Goal: Transaction & Acquisition: Book appointment/travel/reservation

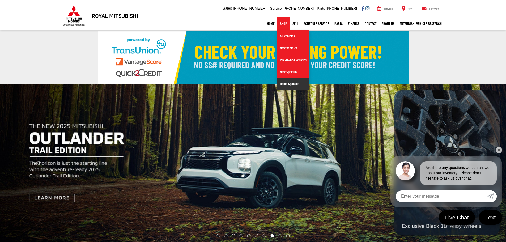
click at [278, 83] on link "Demo Specials" at bounding box center [294, 84] width 32 height 12
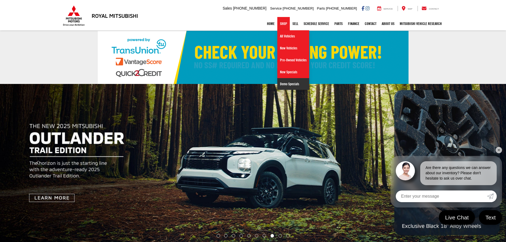
click at [285, 83] on link "Demo Specials" at bounding box center [294, 84] width 32 height 12
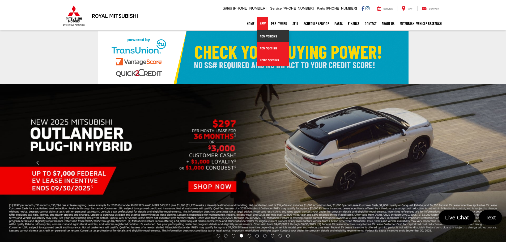
click at [261, 39] on link "New Vehicles" at bounding box center [273, 36] width 32 height 12
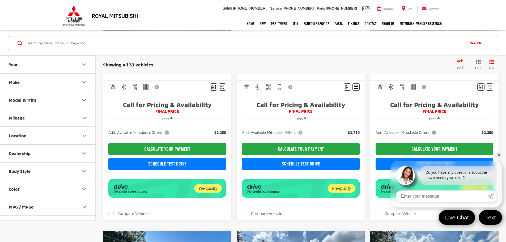
scroll to position [428, 0]
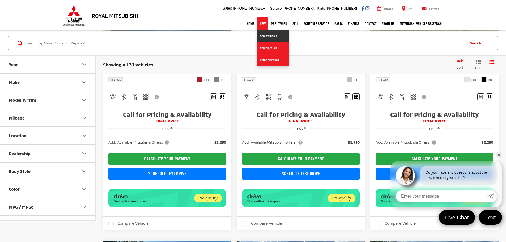
drag, startPoint x: 259, startPoint y: 33, endPoint x: 183, endPoint y: 18, distance: 77.6
click at [259, 33] on link "New Vehicles" at bounding box center [273, 36] width 32 height 12
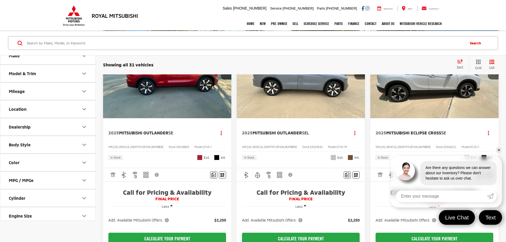
scroll to position [133, 0]
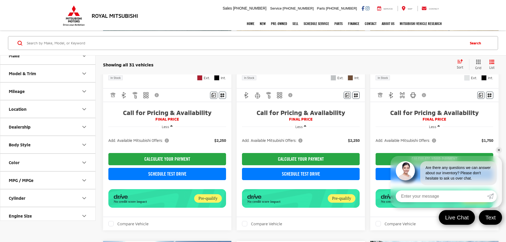
click at [497, 152] on link "✕" at bounding box center [499, 150] width 6 height 6
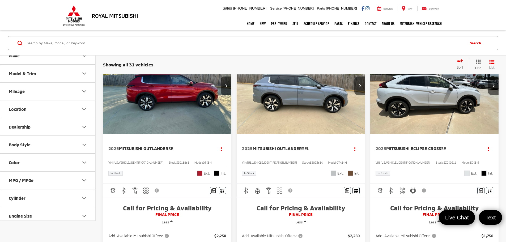
scroll to position [0, 0]
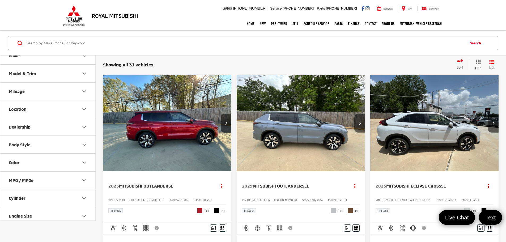
click at [149, 123] on img "2025 Mitsubishi Outlander SE 0" at bounding box center [167, 123] width 129 height 97
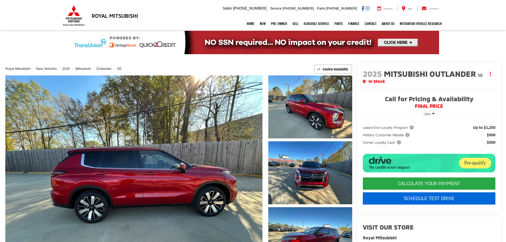
scroll to position [80, 0]
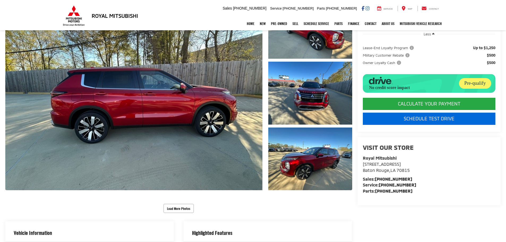
click at [401, 120] on link "Schedule Test Drive" at bounding box center [429, 119] width 133 height 12
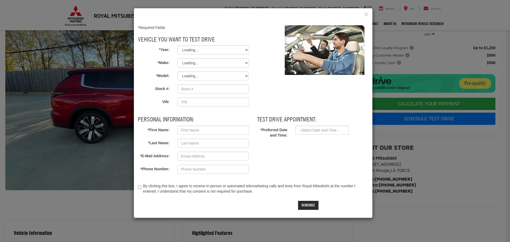
type input "SZ018865"
type input "[US_VEHICLE_IDENTIFICATION_NUMBER]"
select select "2025"
select select "Mitsubishi"
select select "Outlander"
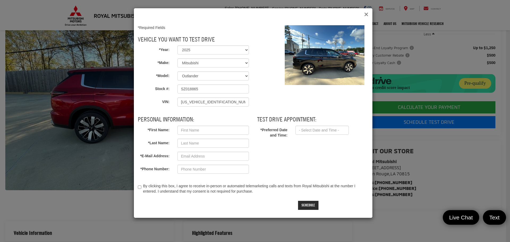
click at [366, 15] on icon "Close" at bounding box center [366, 15] width 4 height 6
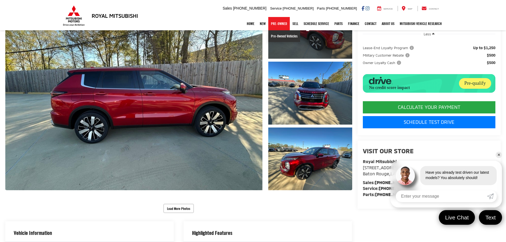
drag, startPoint x: 280, startPoint y: 36, endPoint x: 271, endPoint y: 48, distance: 14.8
click at [280, 36] on link "Pre-Owned Vehicles" at bounding box center [285, 36] width 32 height 12
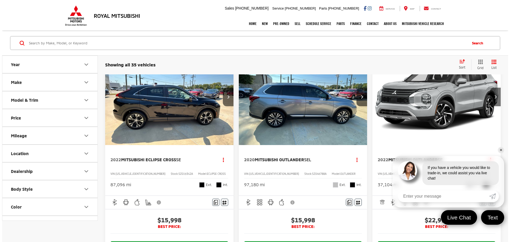
scroll to position [106, 0]
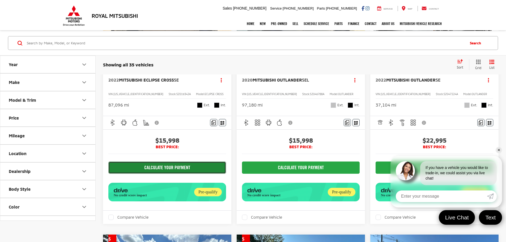
click at [146, 169] on button "CALCULATE YOUR PAYMENT" at bounding box center [167, 168] width 118 height 12
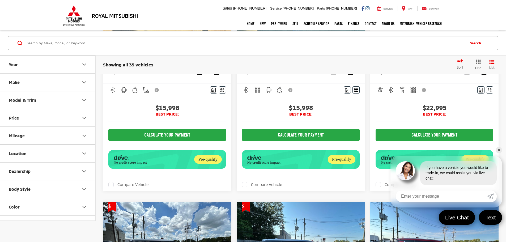
scroll to position [133, 0]
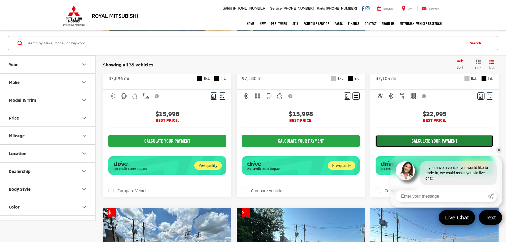
click at [376, 142] on button "CALCULATE YOUR PAYMENT" at bounding box center [435, 141] width 118 height 12
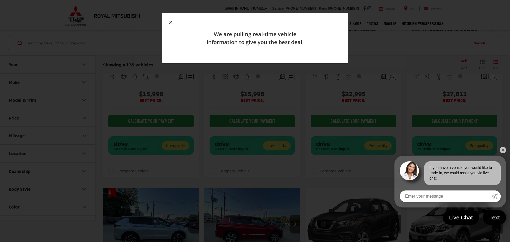
click at [172, 23] on icon "button" at bounding box center [170, 22] width 3 height 3
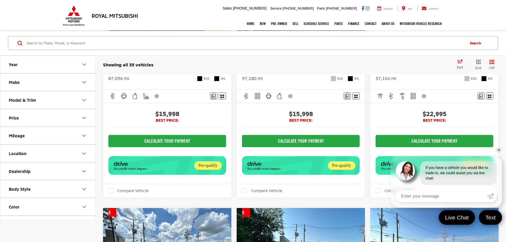
click at [169, 20] on div "Home New New Vehicles New Specials Demo Specials Pre-Owned Pre-Owned Vehicles S…" at bounding box center [253, 23] width 383 height 13
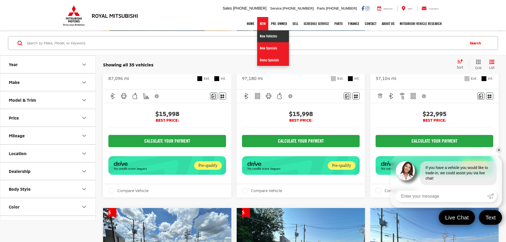
click at [259, 34] on link "New Vehicles" at bounding box center [273, 36] width 32 height 12
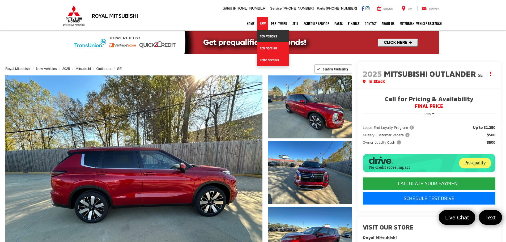
click at [262, 33] on link "New Vehicles" at bounding box center [273, 36] width 32 height 12
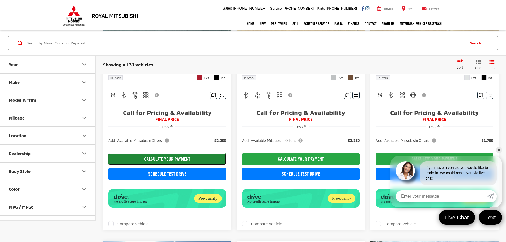
click at [157, 164] on button "CALCULATE YOUR PAYMENT" at bounding box center [167, 159] width 118 height 12
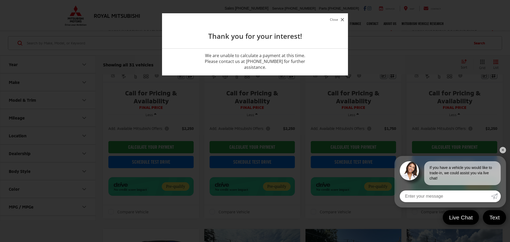
click at [339, 20] on button "Close" at bounding box center [337, 19] width 17 height 7
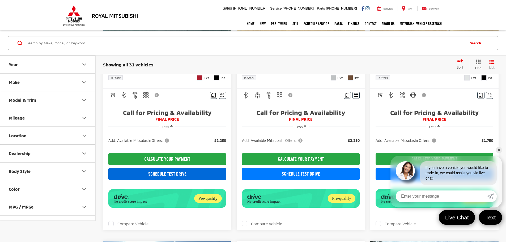
click at [158, 177] on link "Schedule Test Drive" at bounding box center [167, 174] width 118 height 12
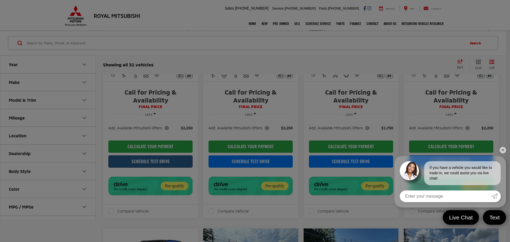
select select "Mitsubishi"
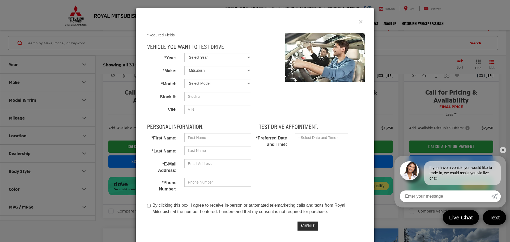
select select "2025"
select select "Outlander"
type input "SZ018865"
type input "[US_VEHICLE_IDENTIFICATION_NUMBER]"
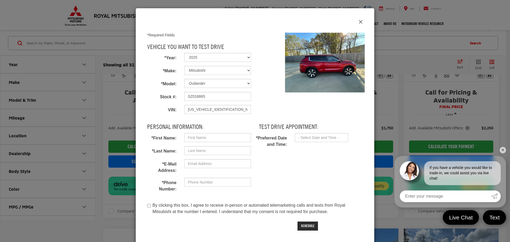
click at [359, 22] on icon "Close" at bounding box center [361, 22] width 4 height 6
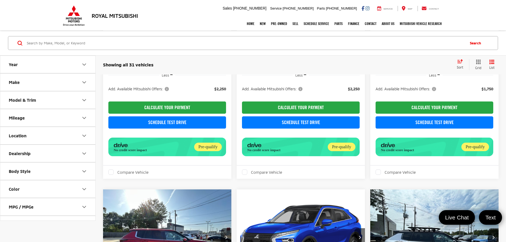
scroll to position [158, 0]
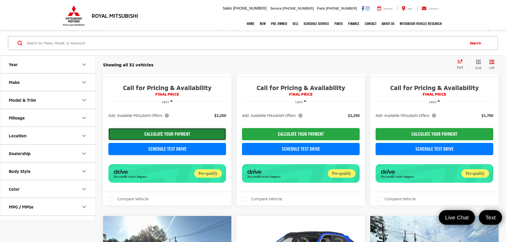
click at [148, 136] on button "CALCULATE YOUR PAYMENT" at bounding box center [167, 134] width 118 height 12
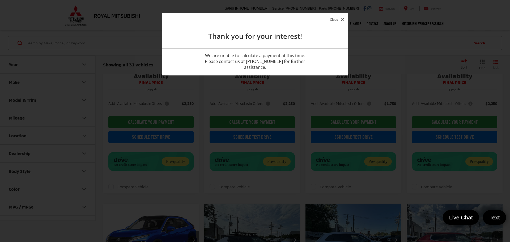
drag, startPoint x: 342, startPoint y: 19, endPoint x: 317, endPoint y: 41, distance: 33.7
click at [342, 19] on icon "button" at bounding box center [342, 19] width 3 height 3
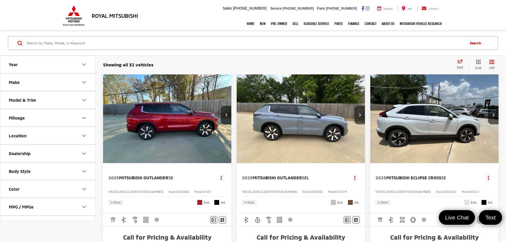
scroll to position [0, 0]
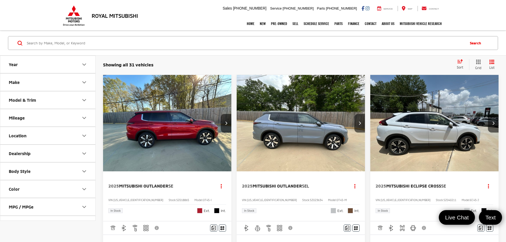
click at [255, 116] on img "2025 Mitsubishi Outlander SEL 0" at bounding box center [301, 123] width 129 height 97
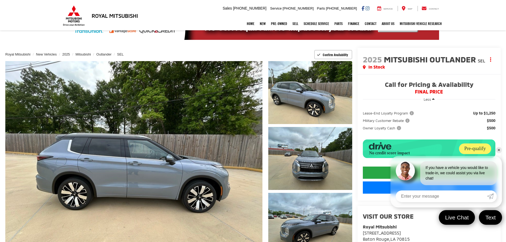
scroll to position [27, 0]
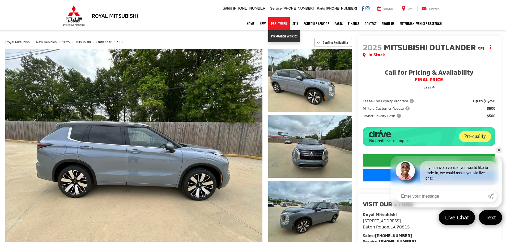
click at [276, 36] on link "Pre-Owned Vehicles" at bounding box center [285, 36] width 32 height 12
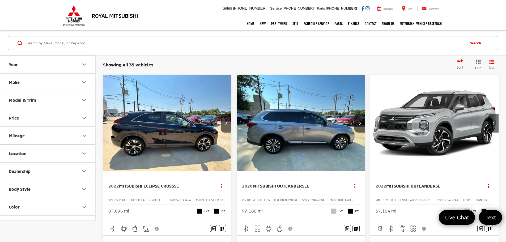
click at [262, 132] on img "2020 Mitsubishi Outlander SEL 0" at bounding box center [301, 123] width 129 height 97
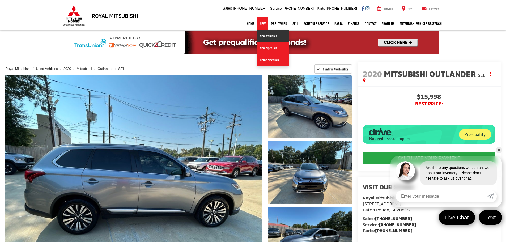
click at [258, 37] on link "New Vehicles" at bounding box center [273, 36] width 32 height 12
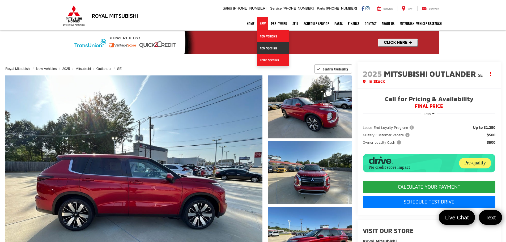
drag, startPoint x: 261, startPoint y: 49, endPoint x: 258, endPoint y: 58, distance: 9.9
click at [261, 49] on link "New Specials" at bounding box center [273, 48] width 32 height 12
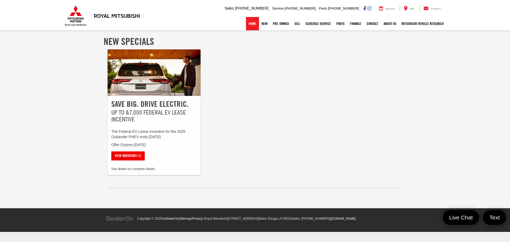
click at [246, 24] on link "Home" at bounding box center [252, 23] width 13 height 13
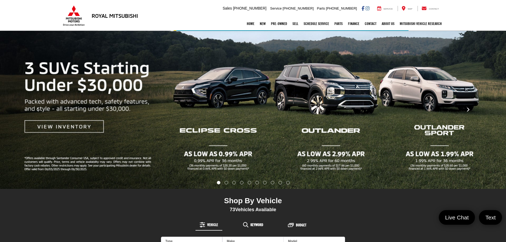
click at [471, 109] on button "Click to view next picture." at bounding box center [468, 109] width 76 height 137
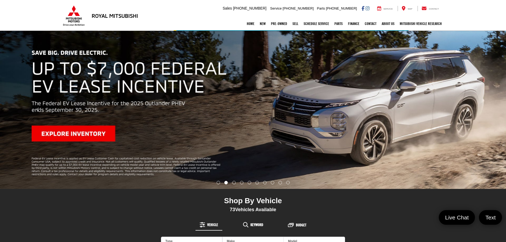
click at [462, 113] on button "Click to view next picture." at bounding box center [468, 109] width 76 height 137
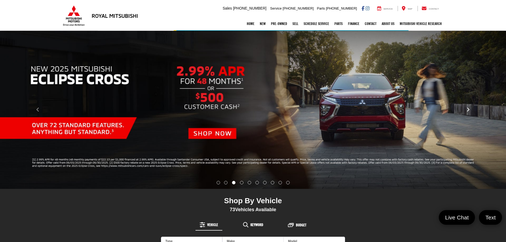
click at [459, 112] on button "Click to view next picture." at bounding box center [468, 109] width 76 height 137
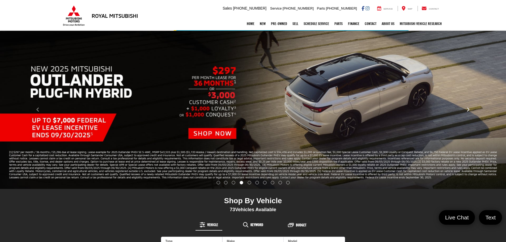
click at [475, 106] on button "Click to view next picture." at bounding box center [468, 109] width 76 height 137
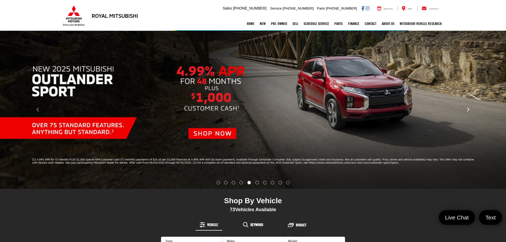
click at [460, 110] on button "Click to view next picture." at bounding box center [468, 109] width 76 height 137
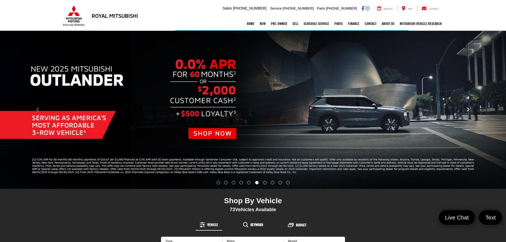
click at [472, 112] on button "Click to view next picture." at bounding box center [468, 109] width 76 height 137
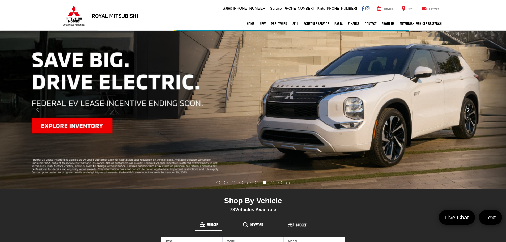
click at [465, 118] on button "Click to view next picture." at bounding box center [468, 109] width 76 height 137
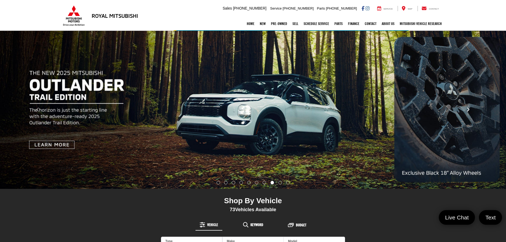
click at [465, 118] on button "Click to view next picture." at bounding box center [468, 109] width 76 height 137
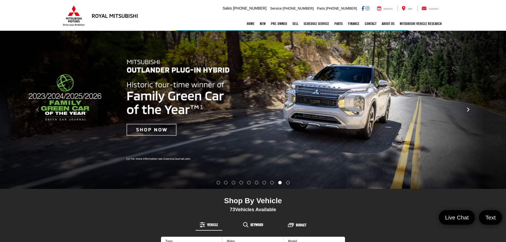
click at [465, 118] on button "Click to view next picture." at bounding box center [468, 109] width 76 height 137
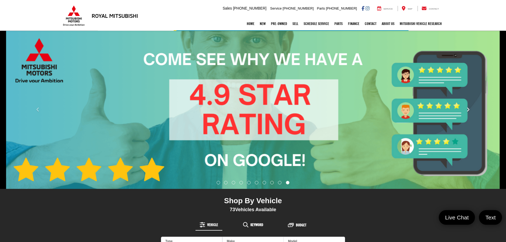
click at [465, 118] on button "Click to view next picture." at bounding box center [468, 109] width 76 height 137
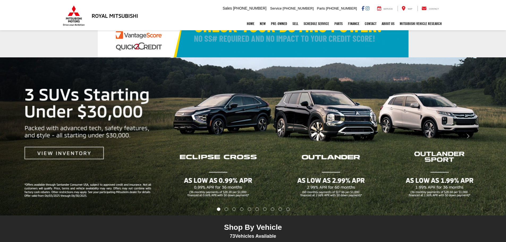
scroll to position [27, 0]
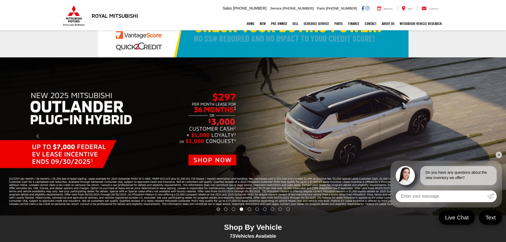
click at [219, 209] on li "Go to slide number 1." at bounding box center [218, 209] width 3 height 3
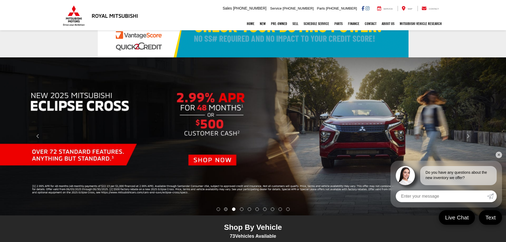
click at [224, 208] on li "Go to slide number 2." at bounding box center [225, 209] width 3 height 3
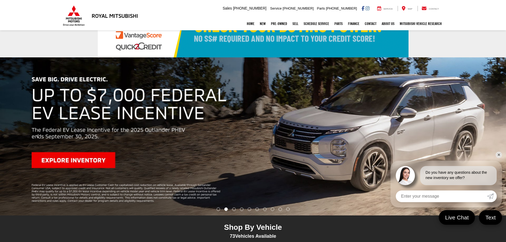
click at [219, 209] on li "Go to slide number 1." at bounding box center [218, 209] width 3 height 3
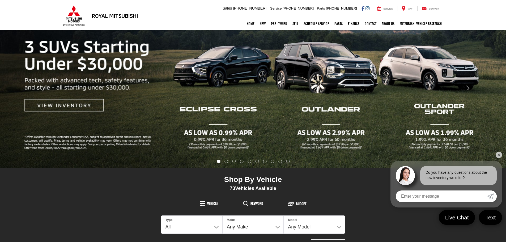
scroll to position [80, 0]
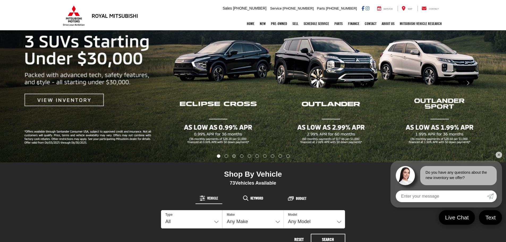
click at [233, 158] on li "Go to slide number 3." at bounding box center [234, 155] width 3 height 3
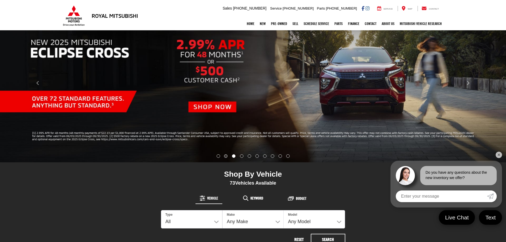
click at [225, 158] on li "Go to slide number 2." at bounding box center [225, 155] width 3 height 3
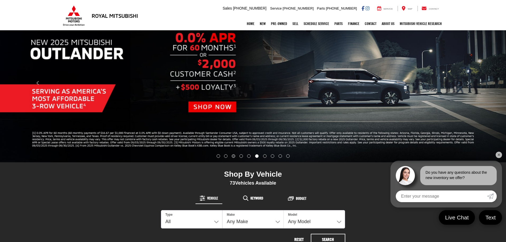
click at [232, 156] on li "Go to slide number 3." at bounding box center [233, 155] width 3 height 3
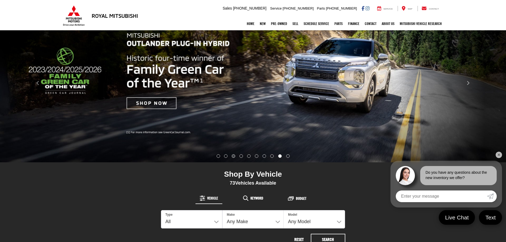
click at [232, 157] on li "Go to slide number 3." at bounding box center [233, 155] width 3 height 3
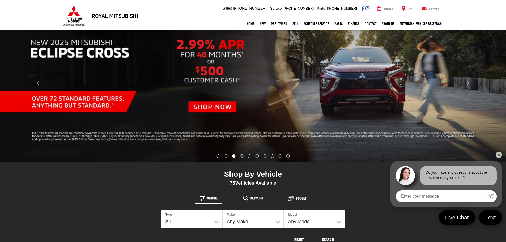
click at [240, 158] on li "Go to slide number 4." at bounding box center [241, 155] width 3 height 3
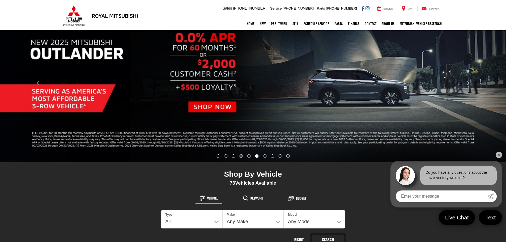
click at [240, 157] on li "Go to slide number 4." at bounding box center [241, 155] width 3 height 3
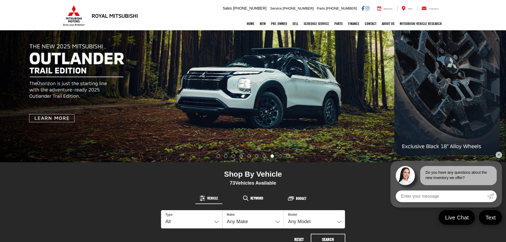
click at [240, 156] on li "Go to slide number 4." at bounding box center [241, 155] width 3 height 3
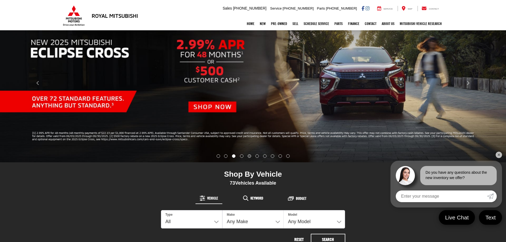
click at [248, 156] on li "Go to slide number 5." at bounding box center [249, 155] width 3 height 3
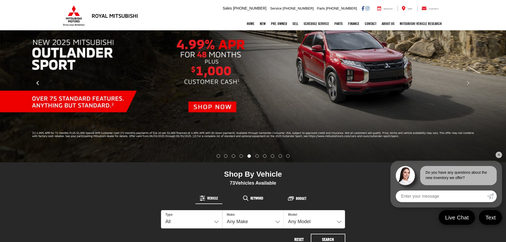
click at [36, 87] on button "Click to view previous picture." at bounding box center [38, 83] width 76 height 137
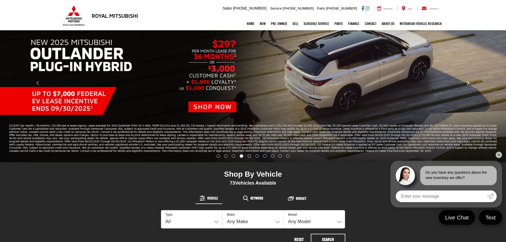
click at [478, 81] on button "Click to view next picture." at bounding box center [468, 83] width 76 height 137
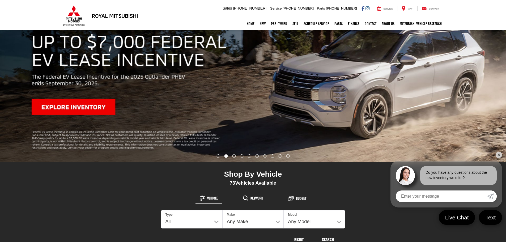
click at [255, 156] on li "Go to slide number 6." at bounding box center [256, 155] width 3 height 3
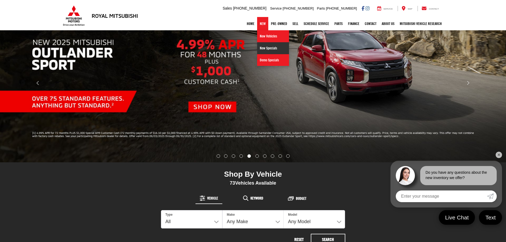
click at [258, 45] on link "New Specials" at bounding box center [273, 48] width 32 height 12
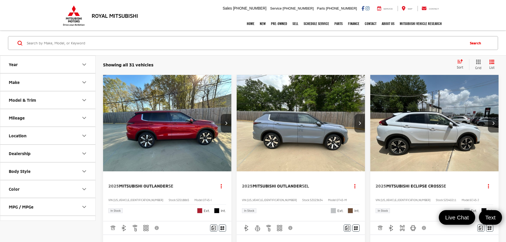
click at [41, 100] on button "Model & Trim" at bounding box center [48, 99] width 96 height 17
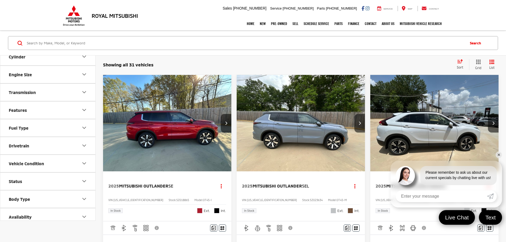
scroll to position [213, 0]
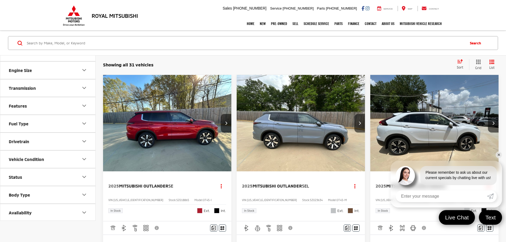
click at [48, 124] on button "Fuel Type" at bounding box center [48, 123] width 96 height 17
click at [51, 125] on button "Fuel Type" at bounding box center [48, 123] width 96 height 17
click at [244, 24] on link "Home" at bounding box center [250, 23] width 13 height 13
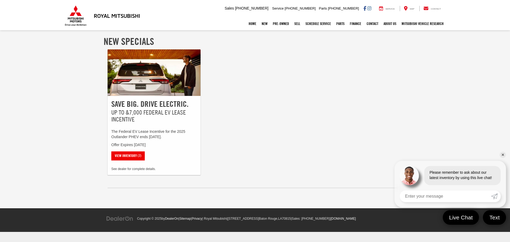
click at [502, 155] on link "✕" at bounding box center [503, 155] width 6 height 6
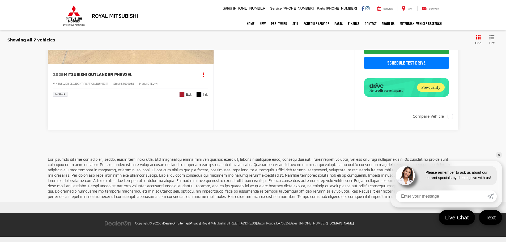
scroll to position [1542, 0]
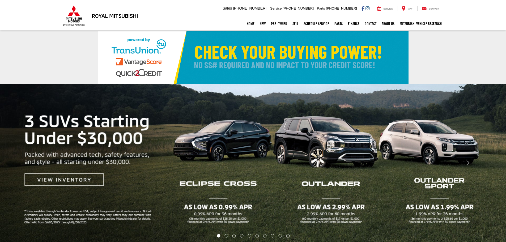
click at [240, 238] on li "Go to slide number 4." at bounding box center [241, 235] width 3 height 3
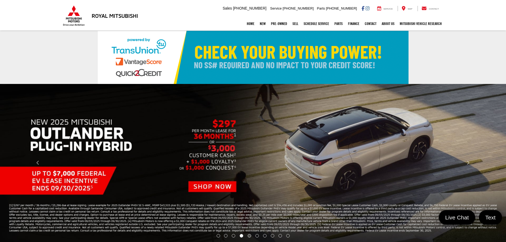
click at [250, 238] on li "Go to slide number 5." at bounding box center [249, 235] width 3 height 3
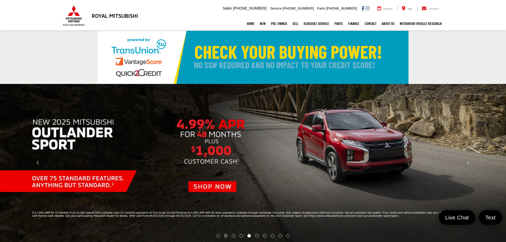
click at [227, 235] on li "Go to slide number 2." at bounding box center [225, 235] width 3 height 3
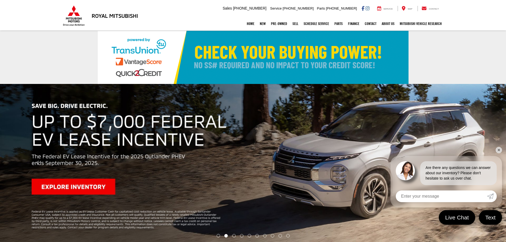
click at [143, 156] on img "carousel slide number 2 of 10" at bounding box center [253, 163] width 506 height 158
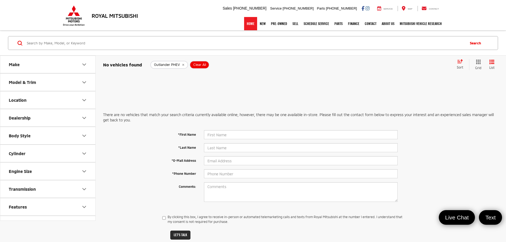
click at [246, 27] on link "Home" at bounding box center [250, 23] width 13 height 13
